Goal: Transaction & Acquisition: Book appointment/travel/reservation

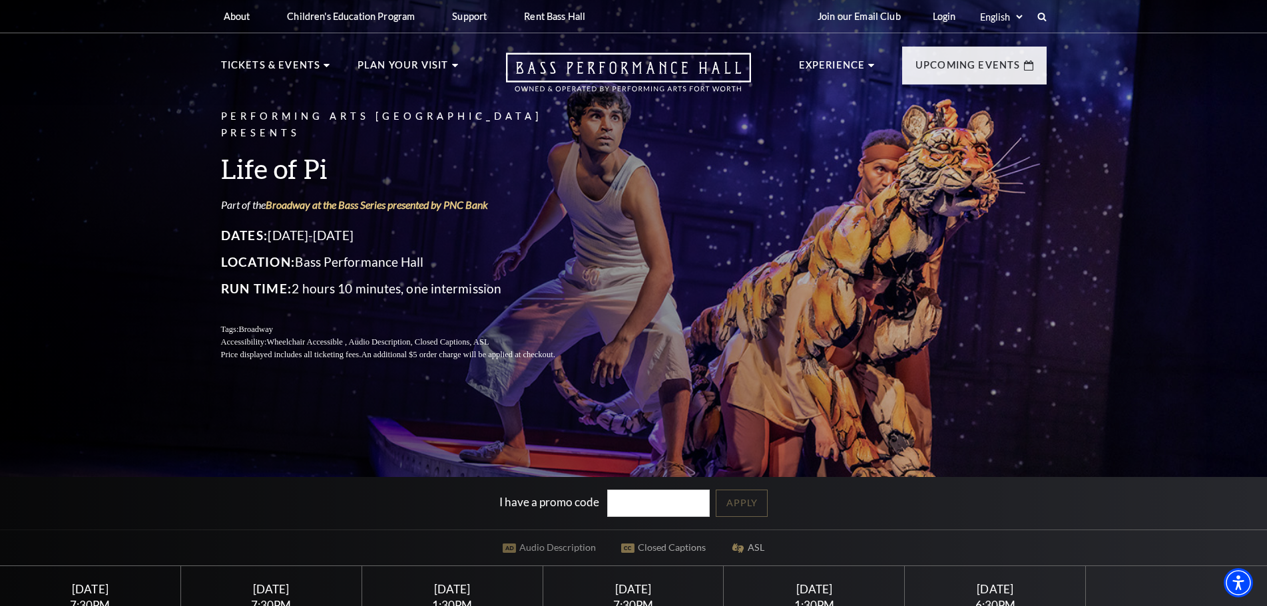
scroll to position [222, 0]
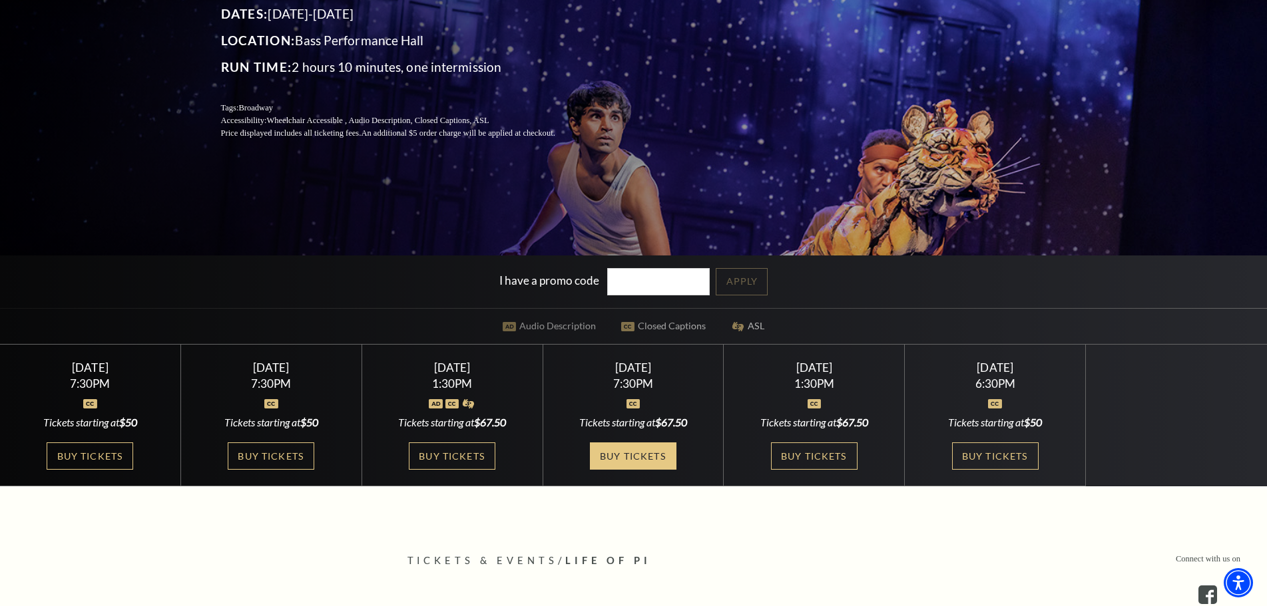
click at [629, 445] on link "Buy Tickets" at bounding box center [633, 456] width 87 height 27
click at [628, 450] on link "Buy Tickets" at bounding box center [633, 456] width 87 height 27
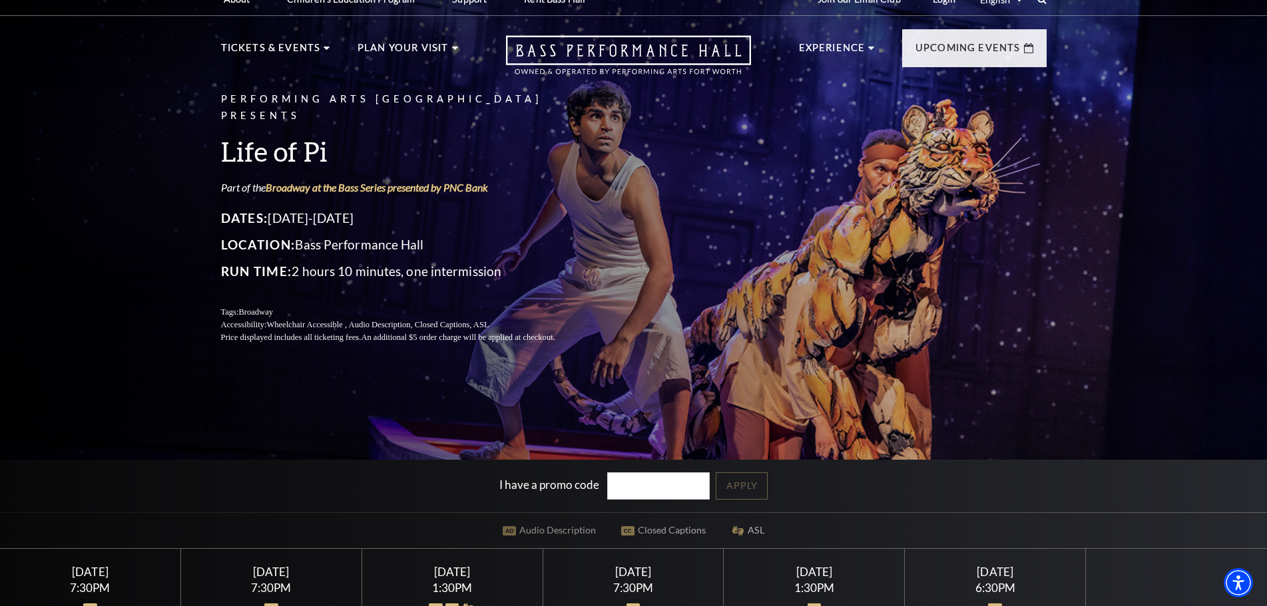
scroll to position [0, 0]
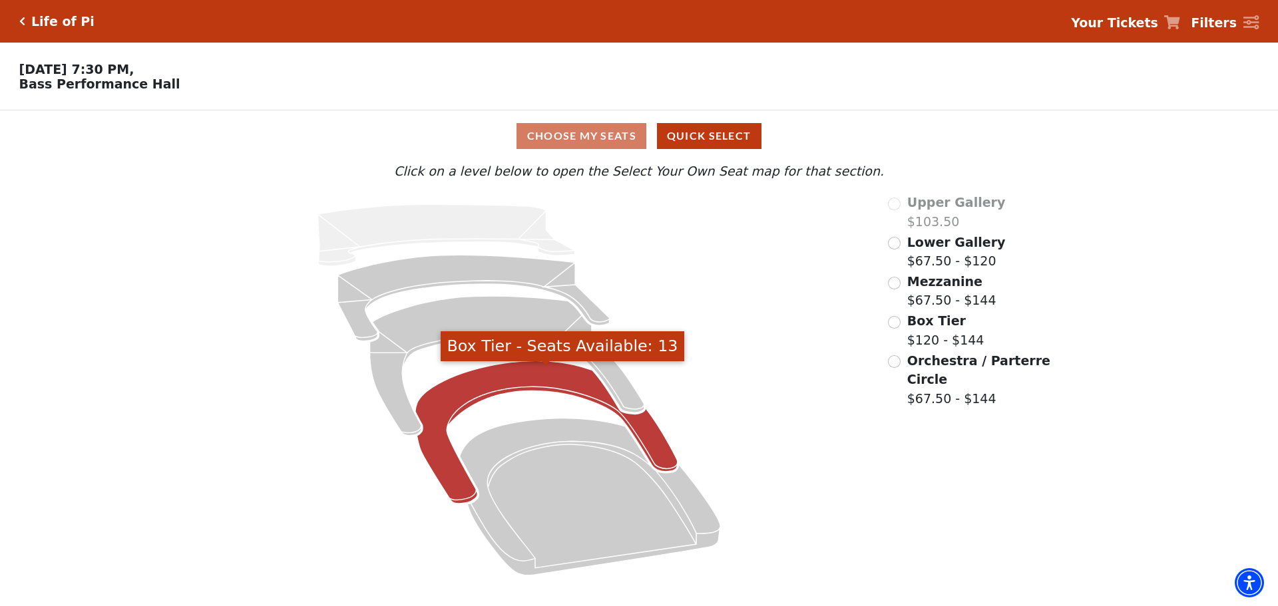
click at [506, 387] on icon "Box Tier - Seats Available: 13" at bounding box center [546, 432] width 262 height 143
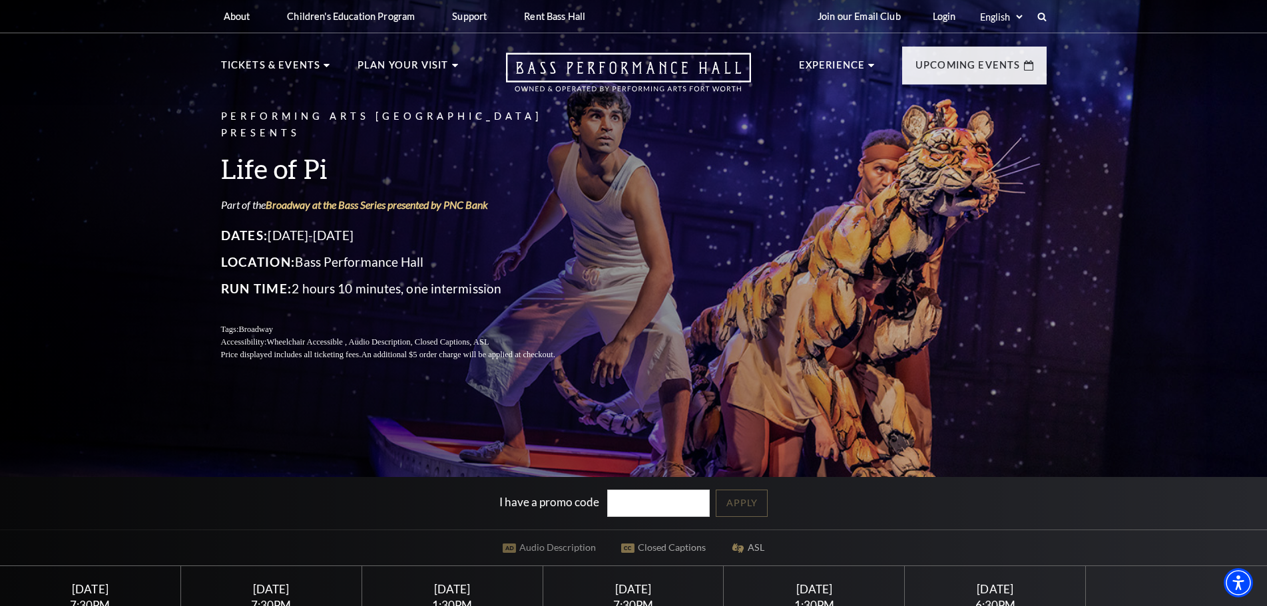
scroll to position [222, 0]
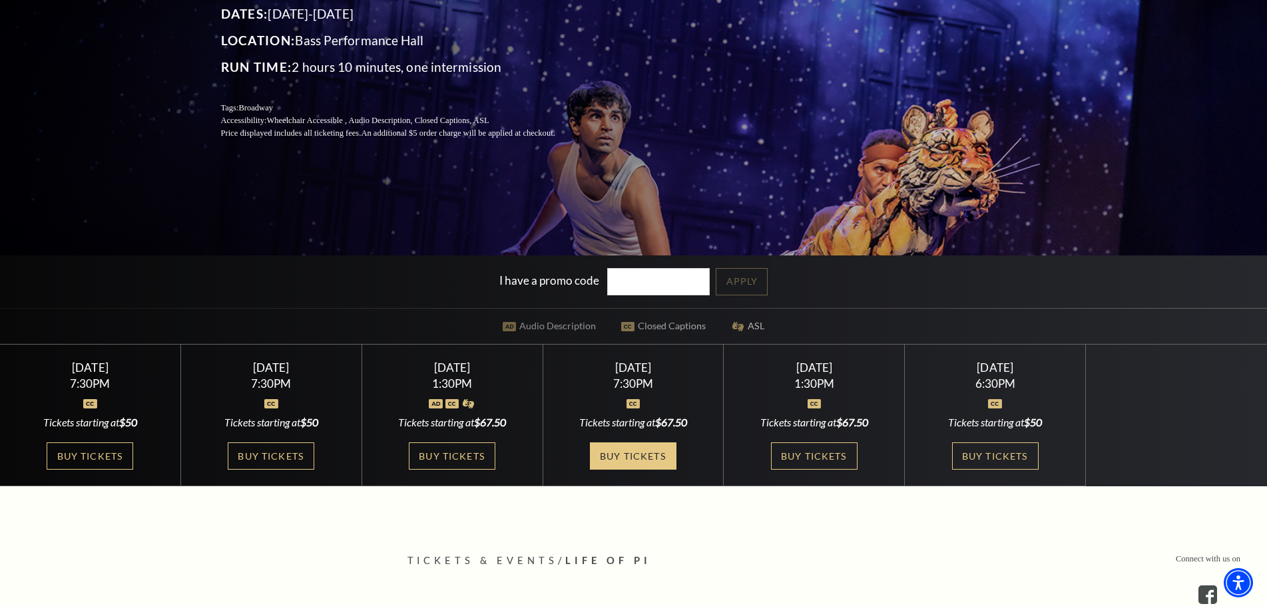
click at [626, 452] on link "Buy Tickets" at bounding box center [633, 456] width 87 height 27
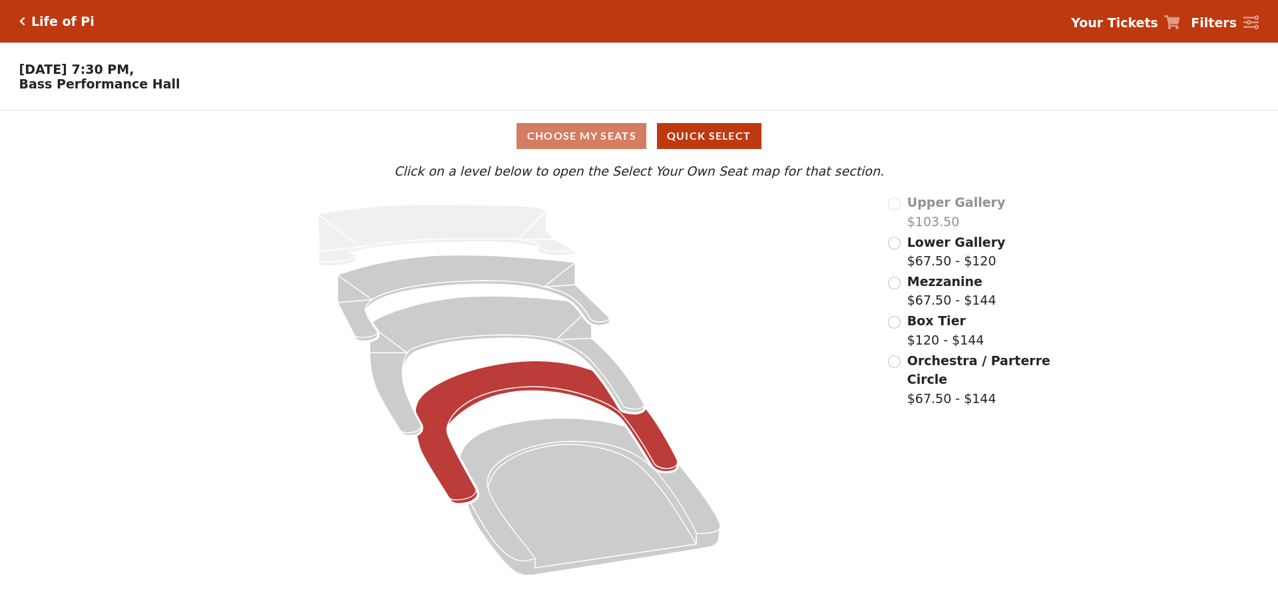
click at [492, 374] on icon at bounding box center [546, 432] width 262 height 143
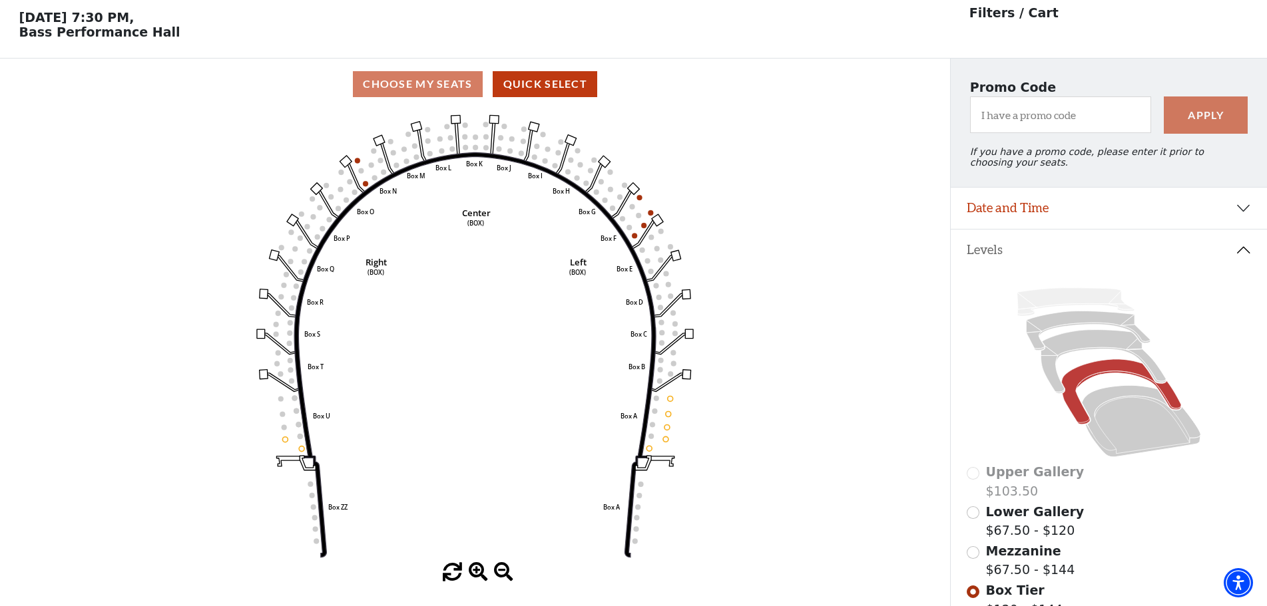
scroll to position [61, 0]
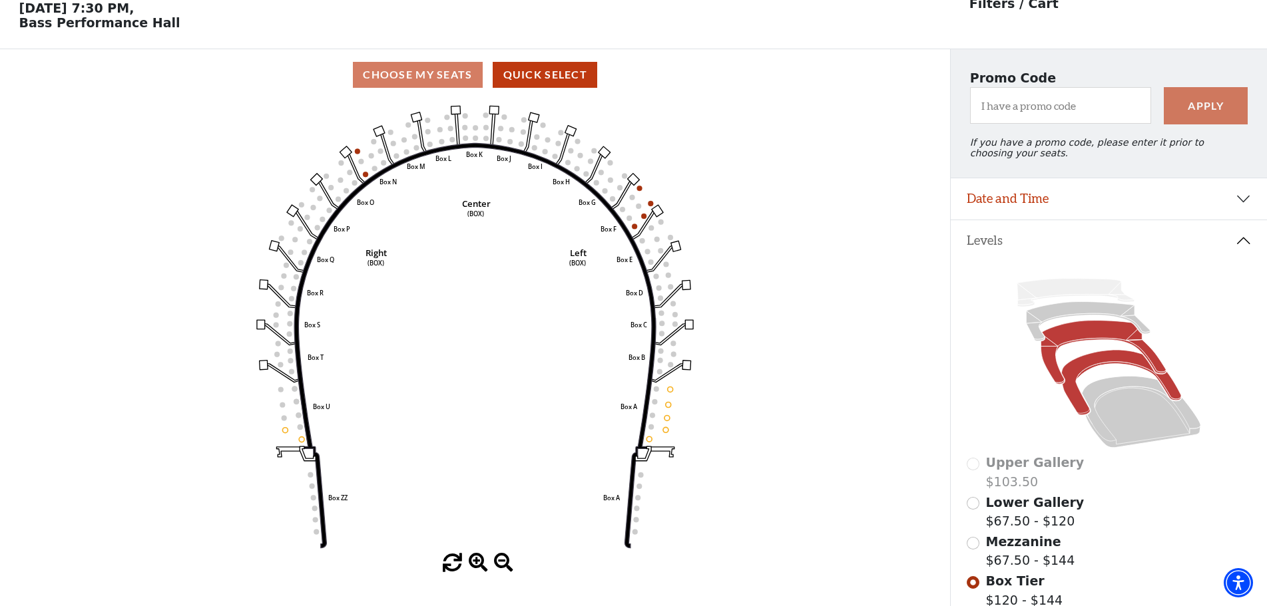
click at [1095, 337] on icon at bounding box center [1102, 353] width 125 height 64
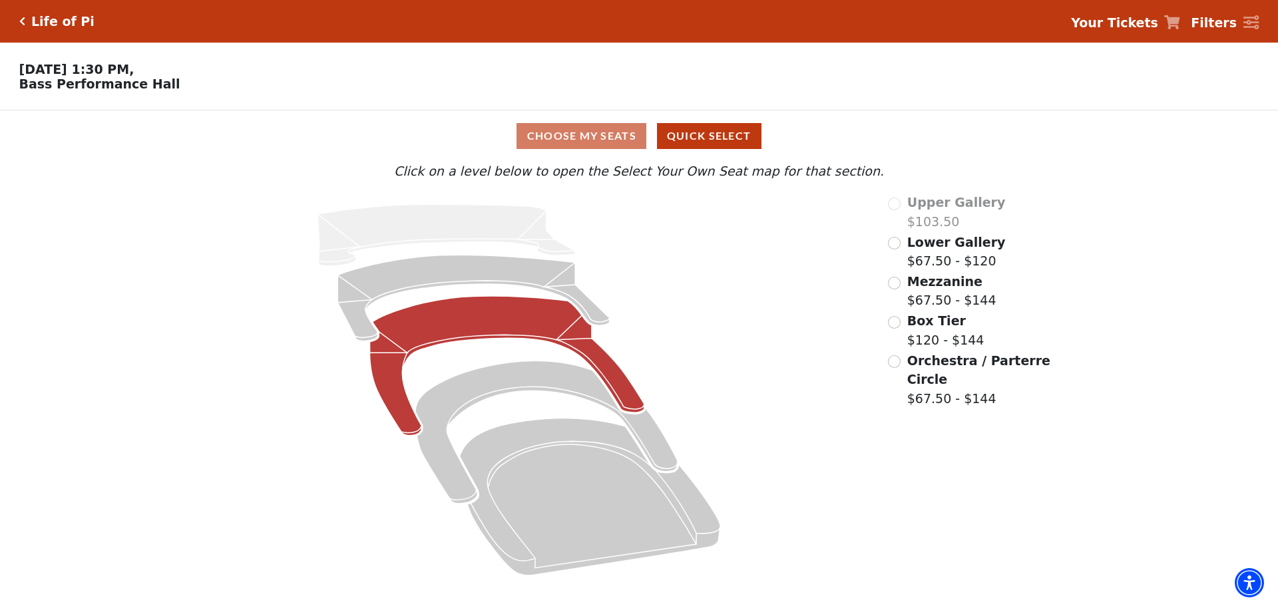
click at [524, 317] on icon at bounding box center [507, 366] width 274 height 140
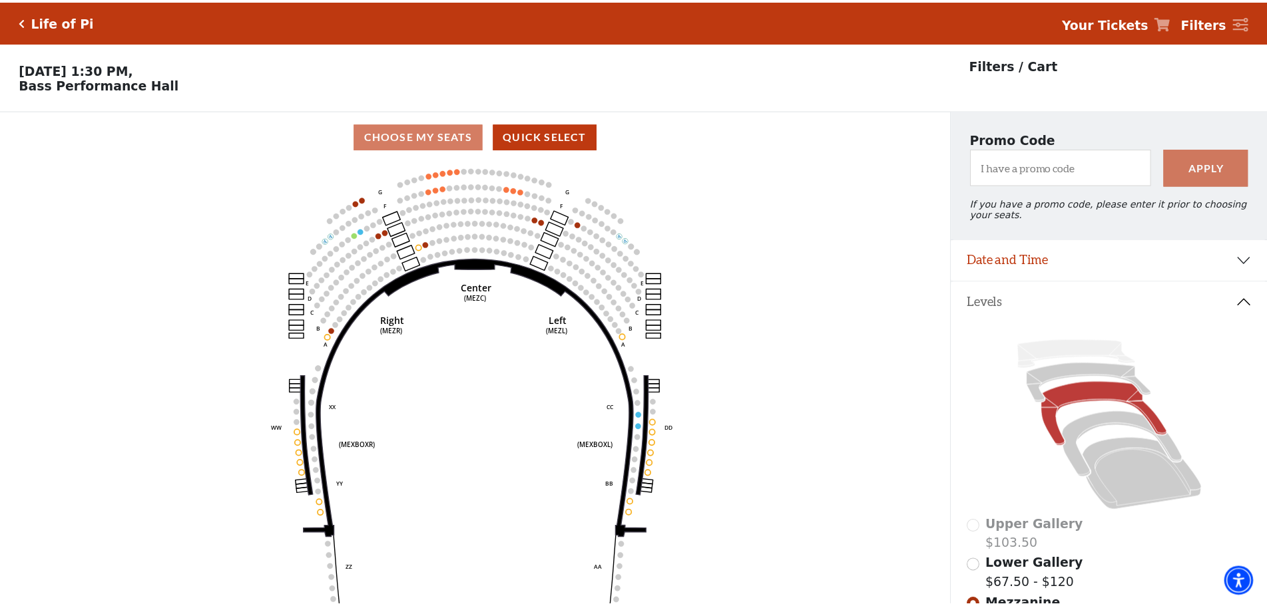
scroll to position [61, 0]
